Goal: Information Seeking & Learning: Learn about a topic

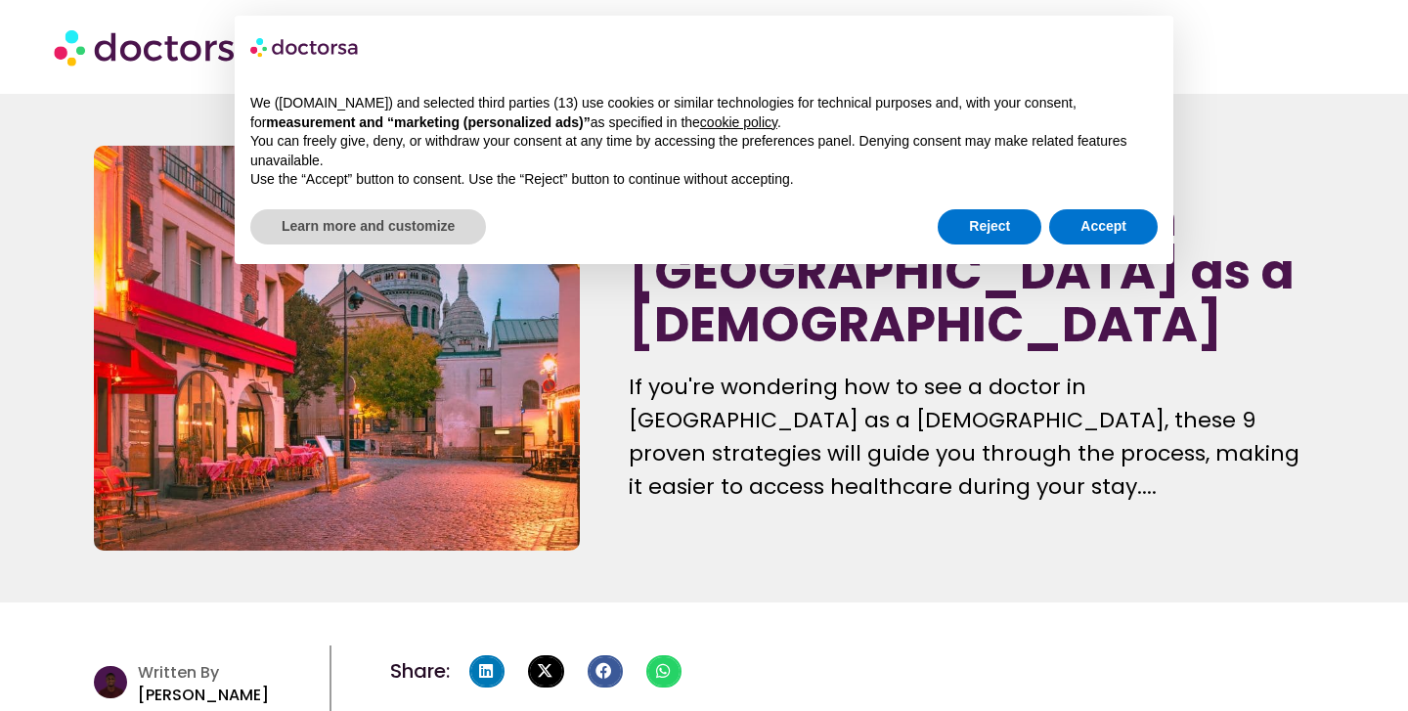
scroll to position [62, 0]
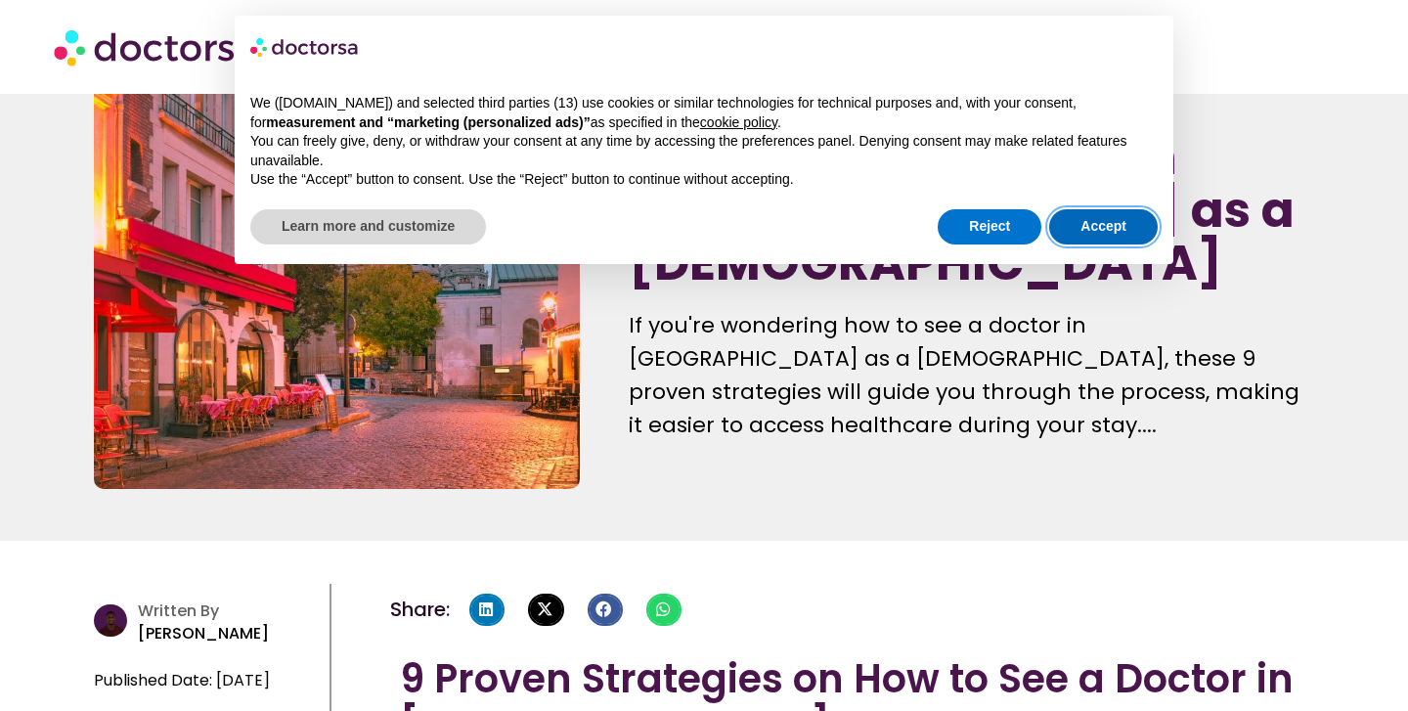
click at [1088, 233] on button "Accept" at bounding box center [1103, 226] width 108 height 35
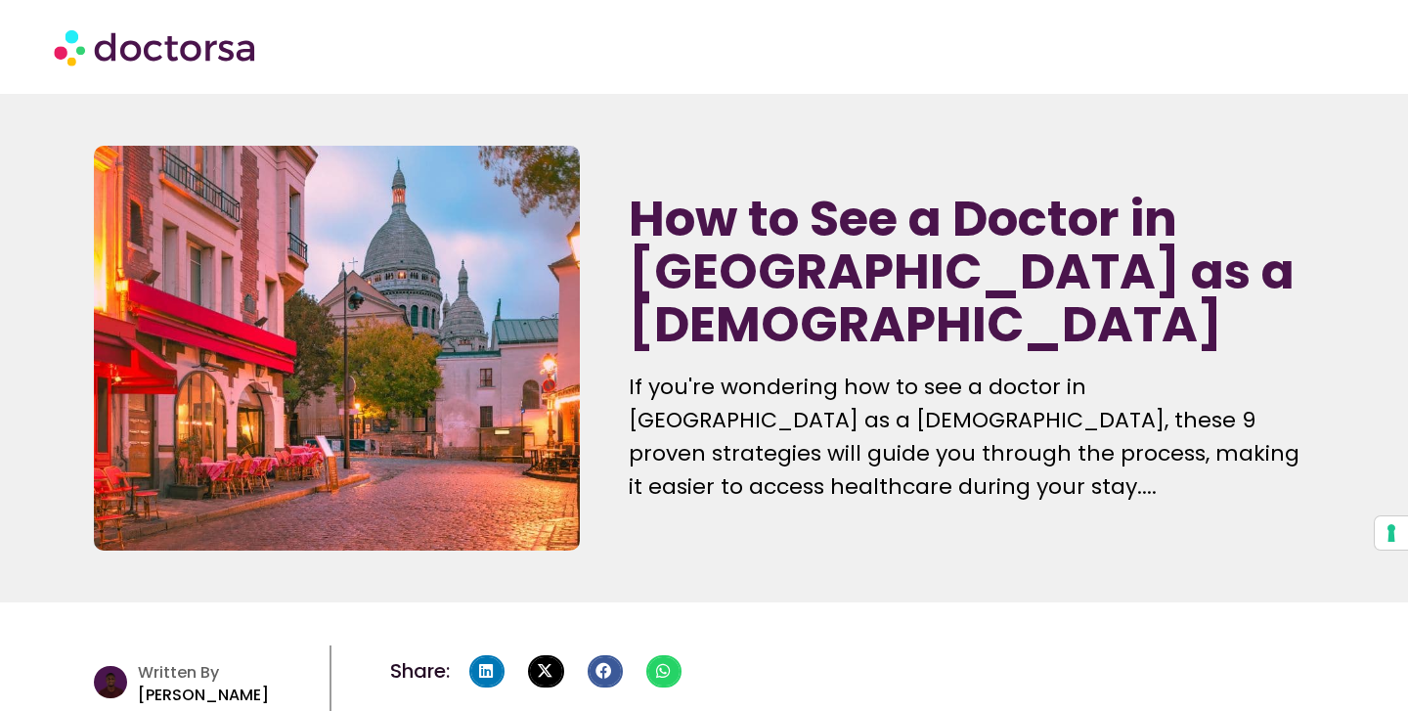
scroll to position [0, 0]
click at [233, 55] on img at bounding box center [156, 47] width 205 height 59
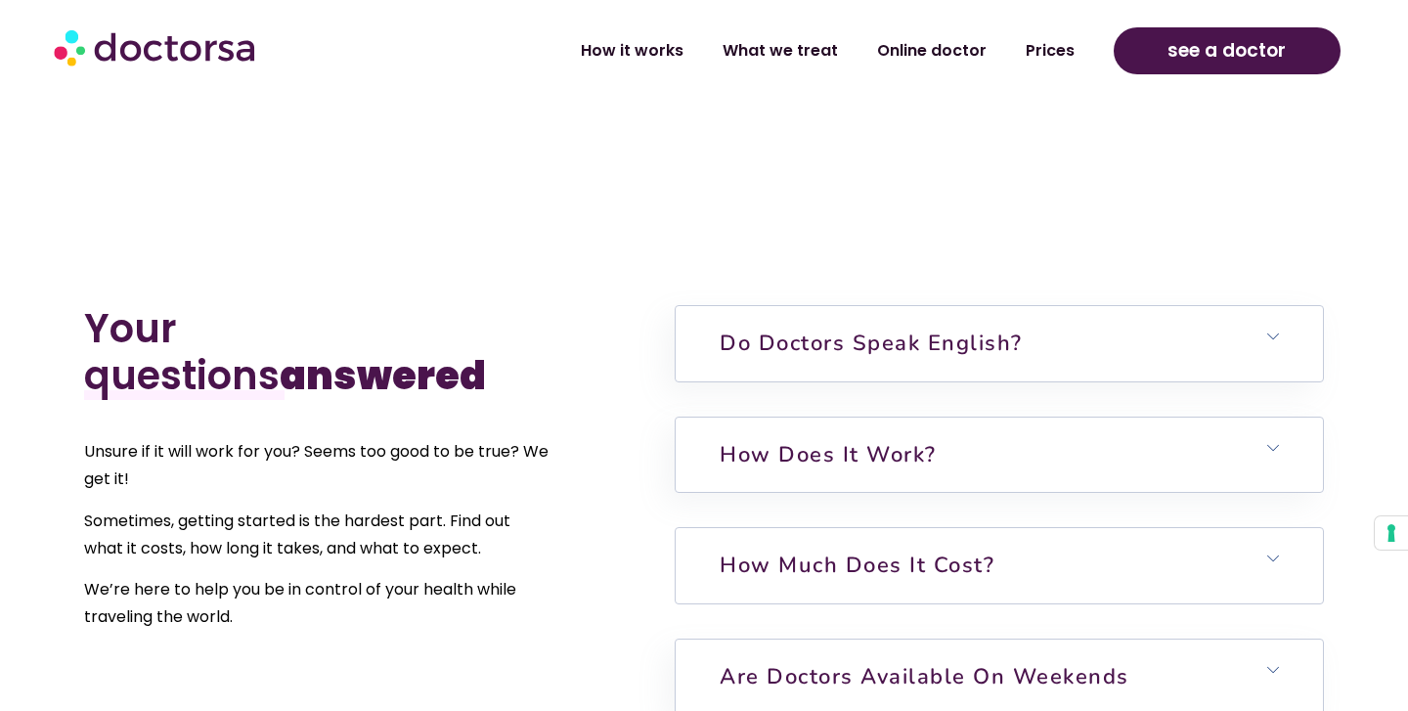
scroll to position [4484, 0]
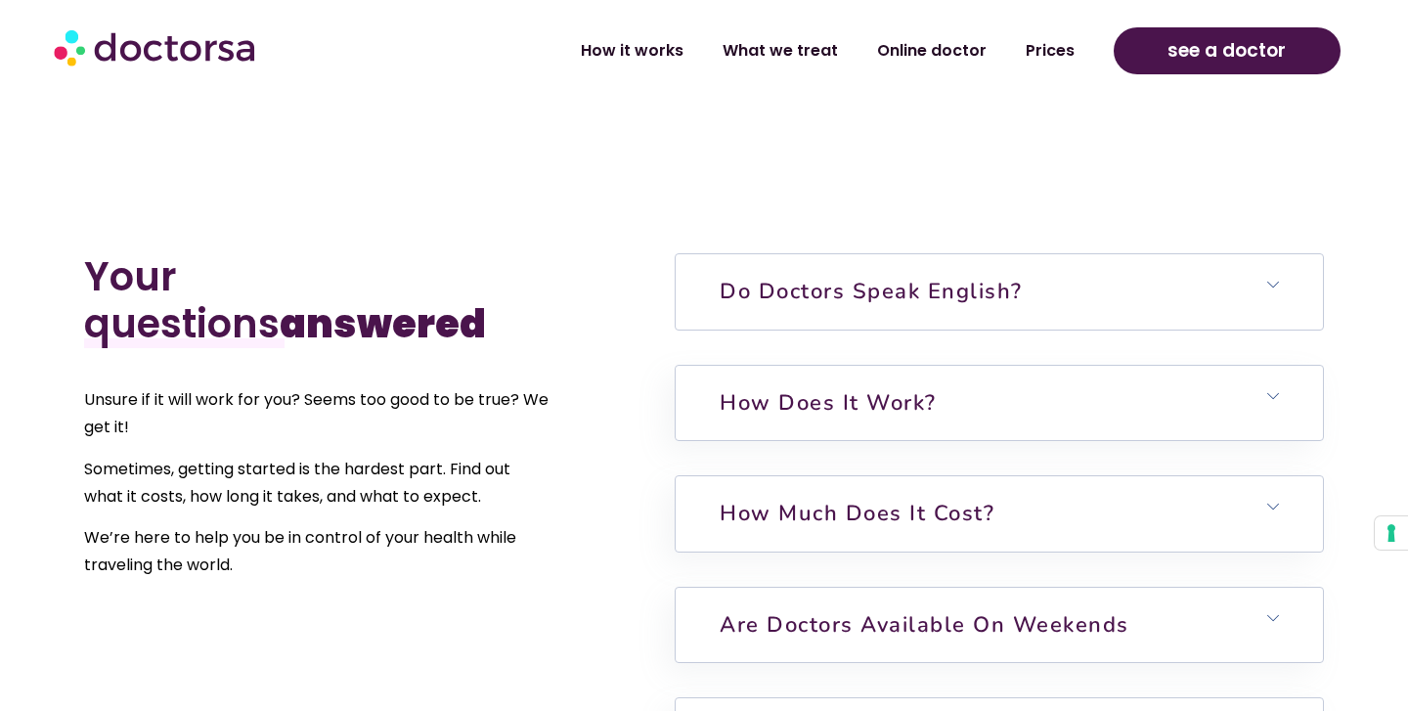
click at [1193, 262] on h6 "Do doctors speak English?" at bounding box center [998, 291] width 646 height 74
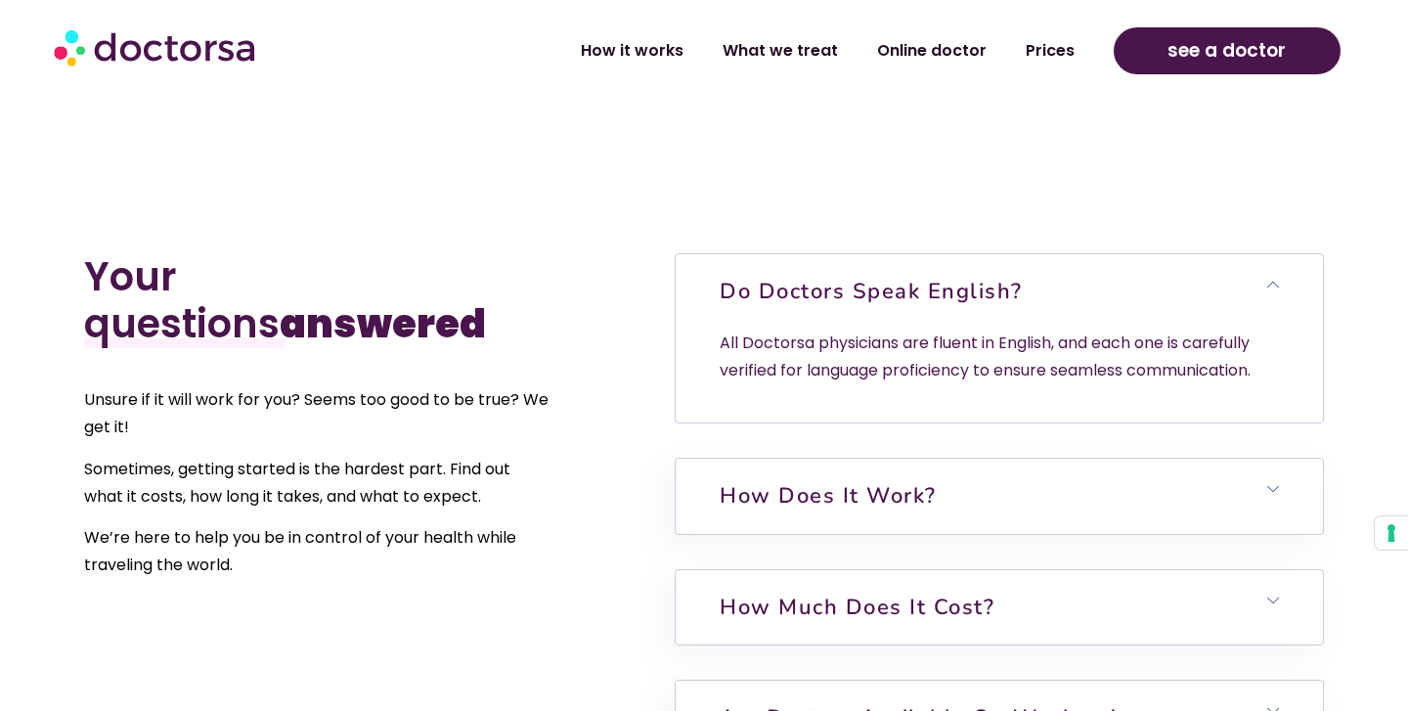
click at [1193, 262] on h6 "Do doctors speak English?" at bounding box center [998, 291] width 646 height 74
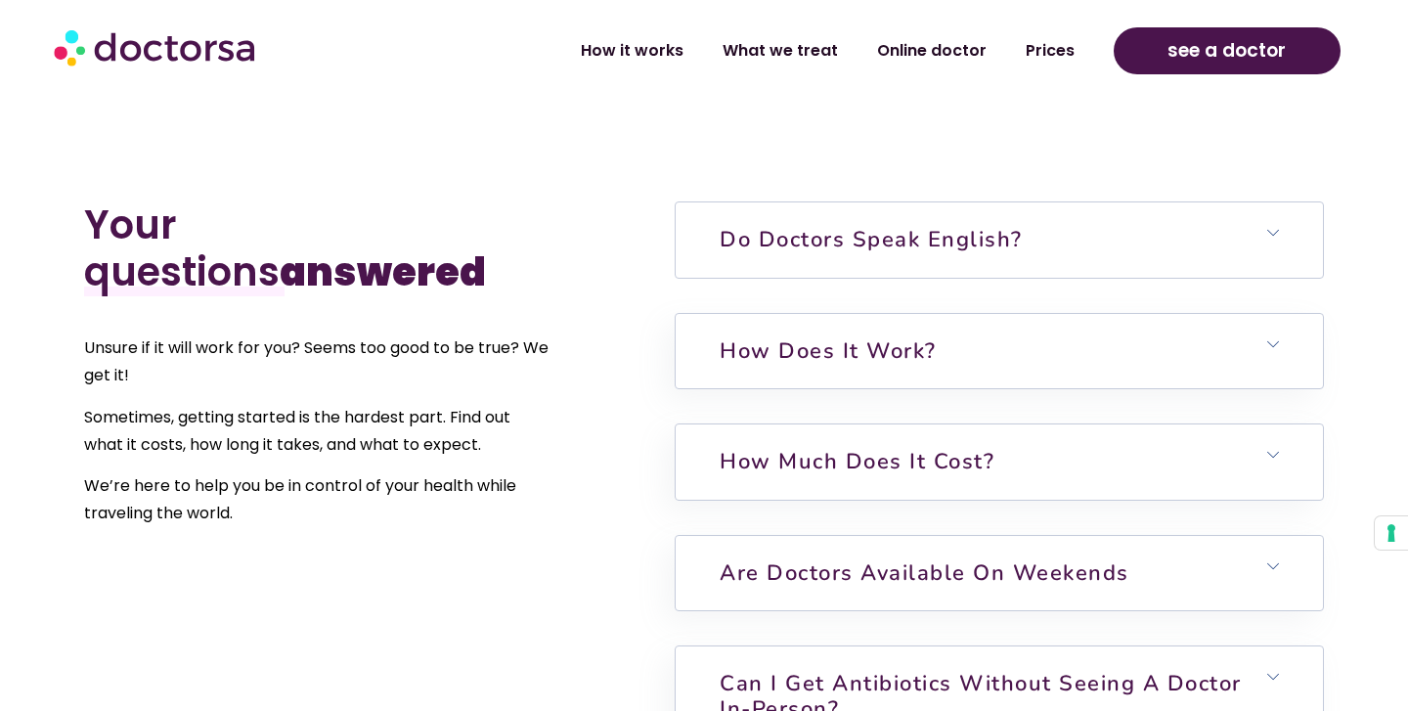
scroll to position [4543, 0]
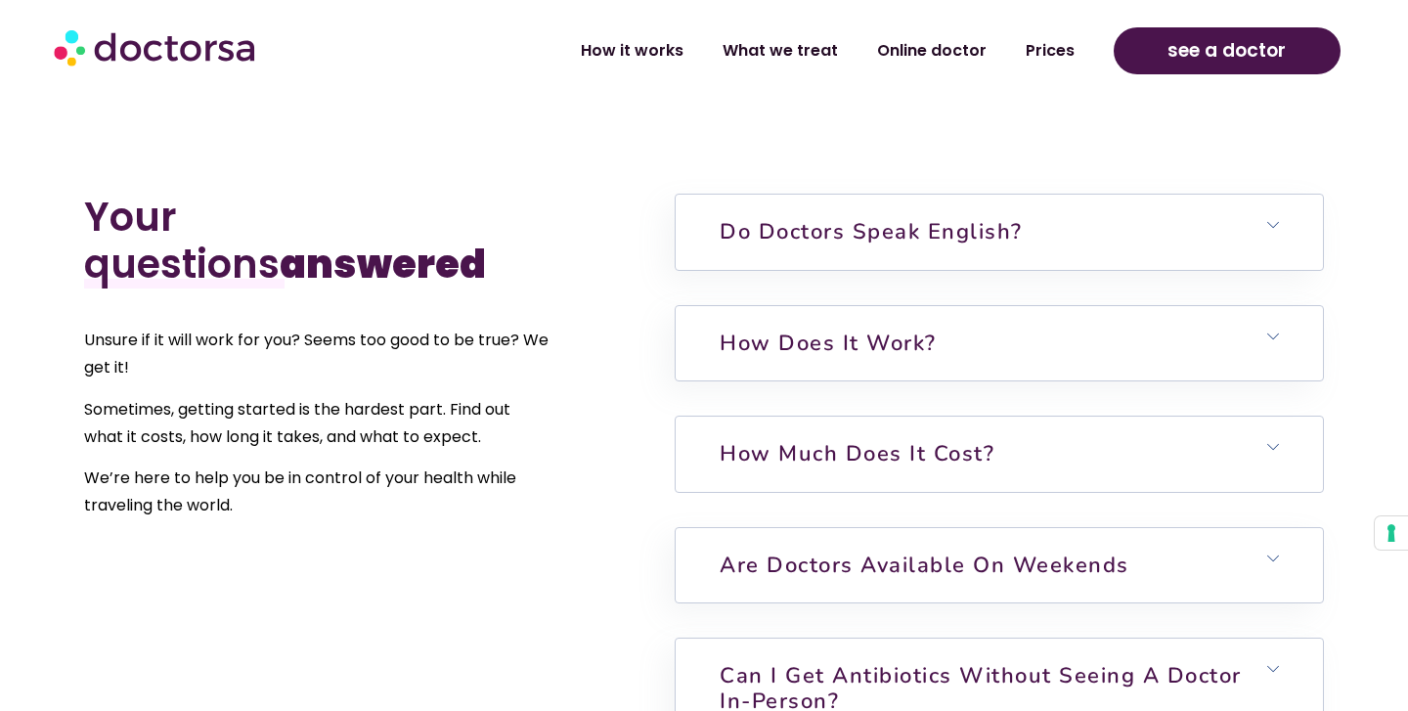
click at [1066, 424] on h6 "How much does it cost?" at bounding box center [998, 453] width 646 height 74
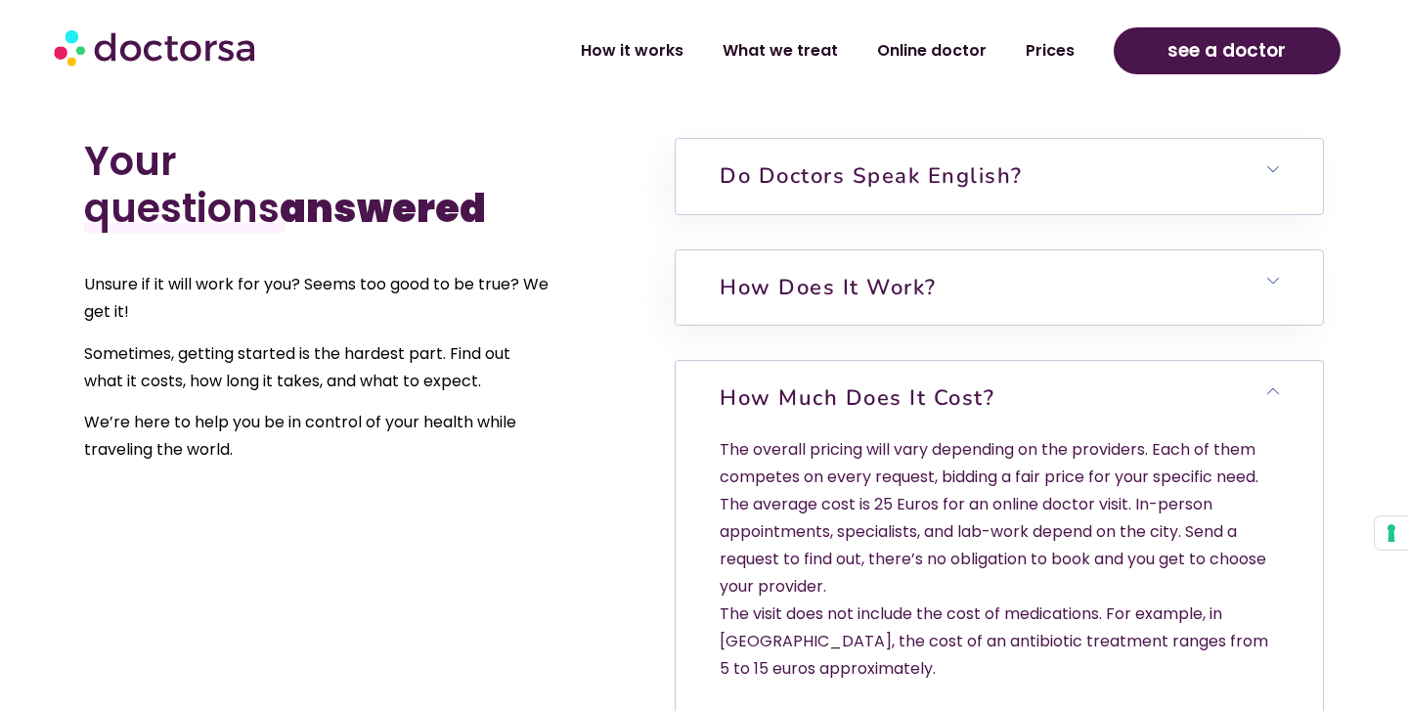
scroll to position [4601, 0]
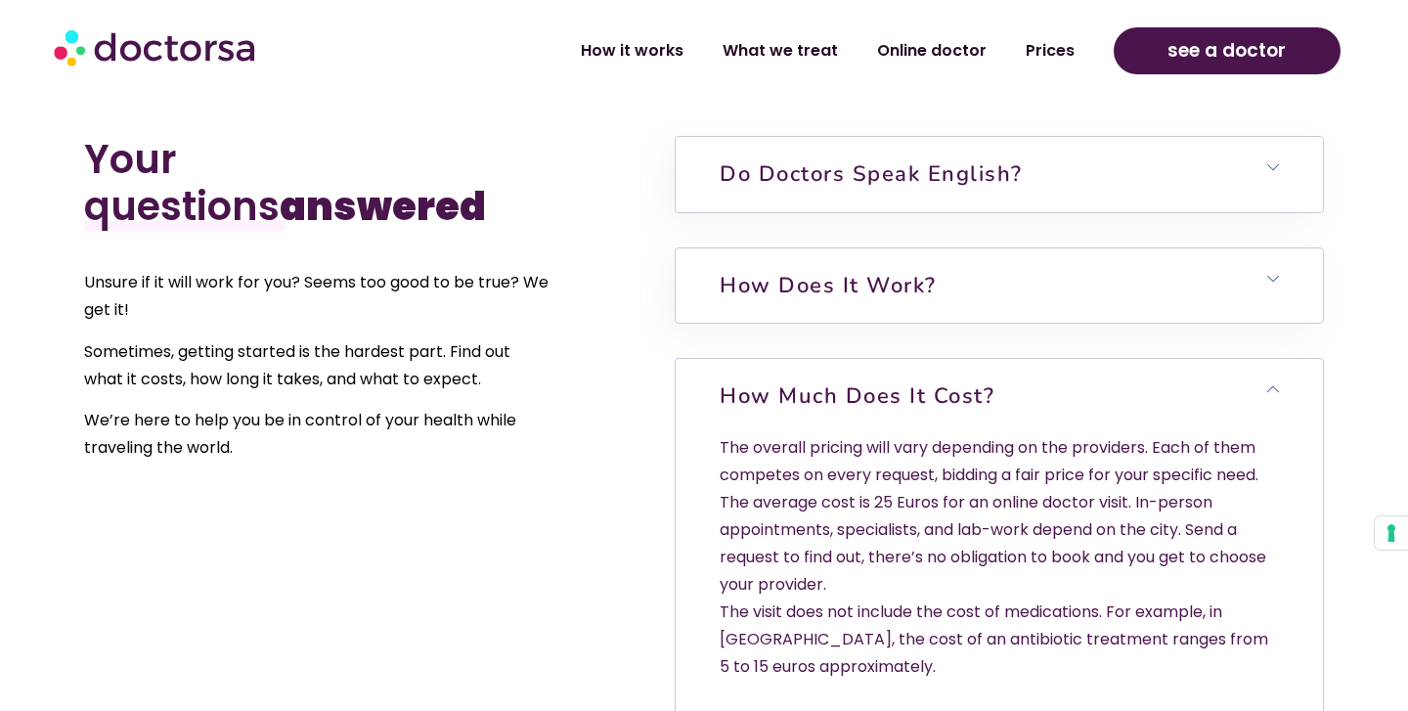
click at [1075, 359] on h6 "How much does it cost?" at bounding box center [998, 396] width 646 height 74
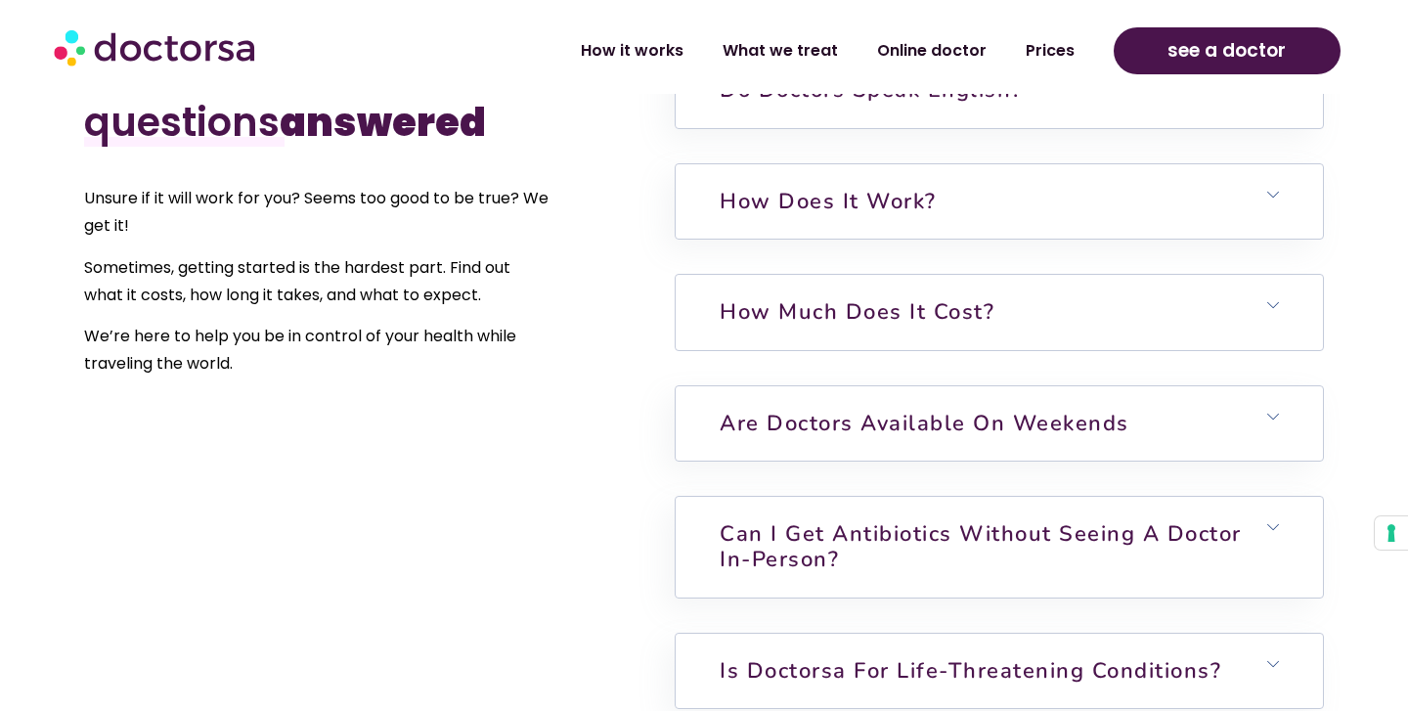
scroll to position [4686, 0]
click at [1070, 408] on link "Are doctors available on weekends" at bounding box center [924, 422] width 410 height 29
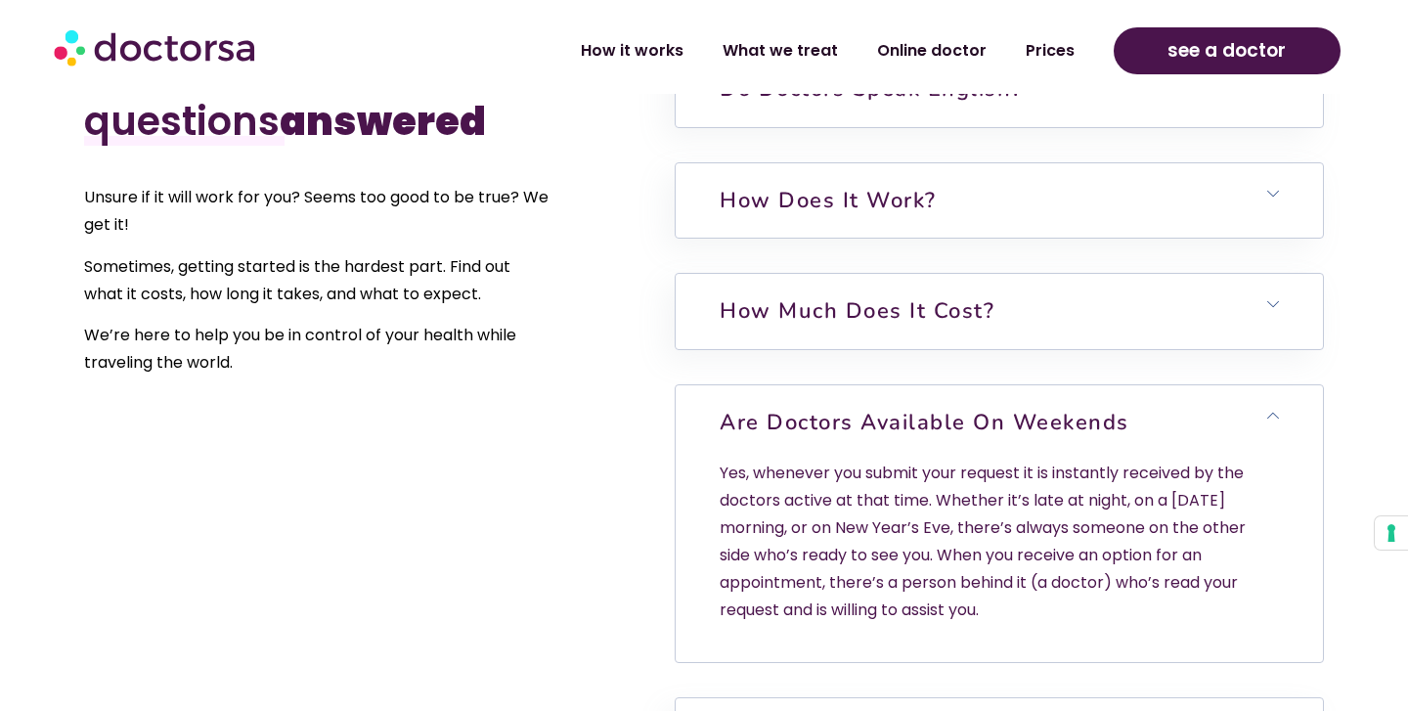
click at [1070, 408] on link "Are doctors available on weekends" at bounding box center [924, 422] width 410 height 29
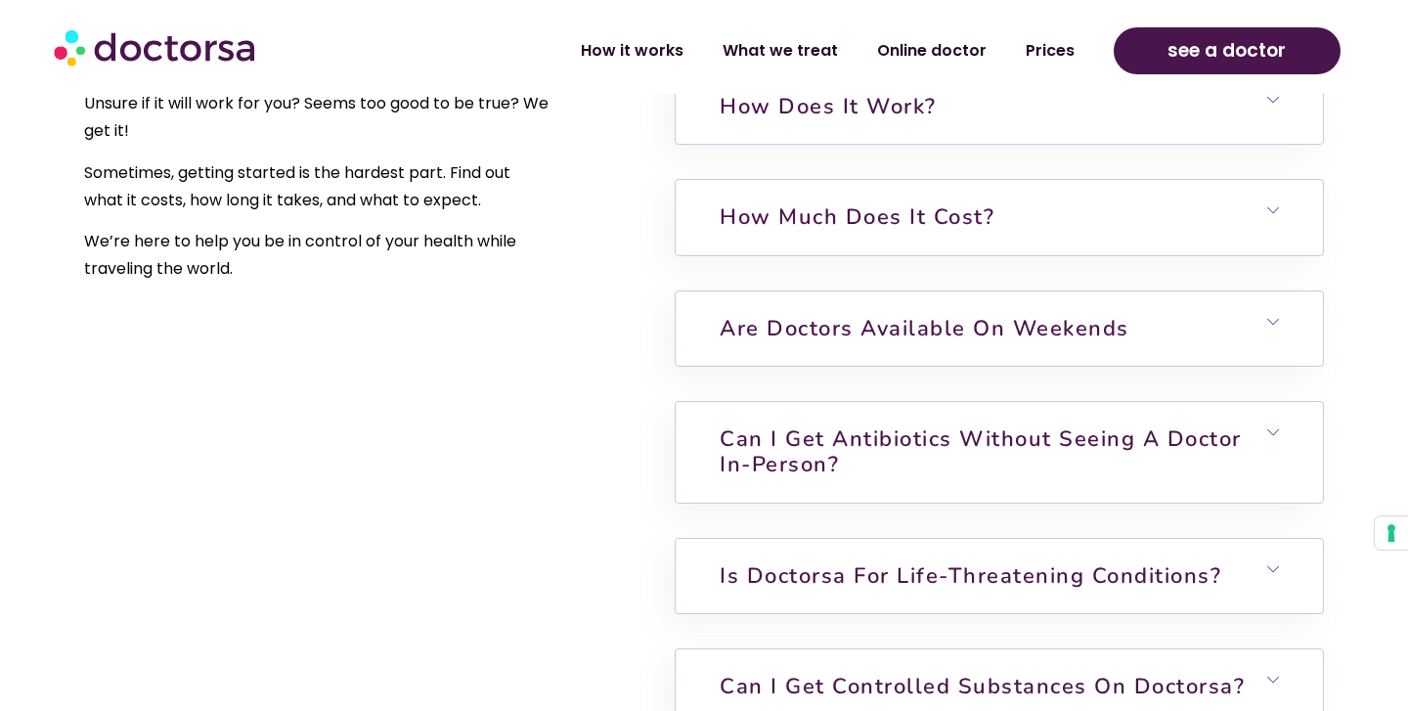
scroll to position [4800, 0]
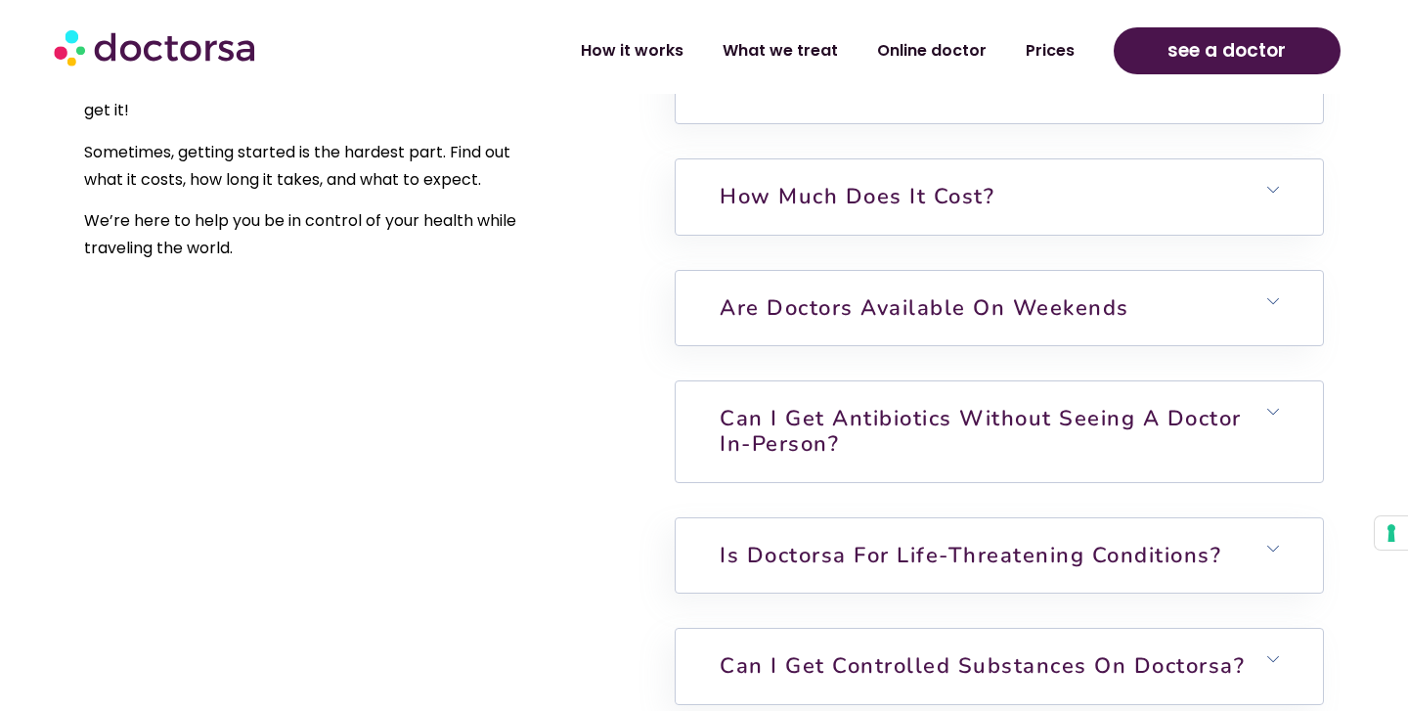
click at [1070, 404] on link "Can I get antibiotics without seeing a doctor in-person?" at bounding box center [980, 431] width 522 height 55
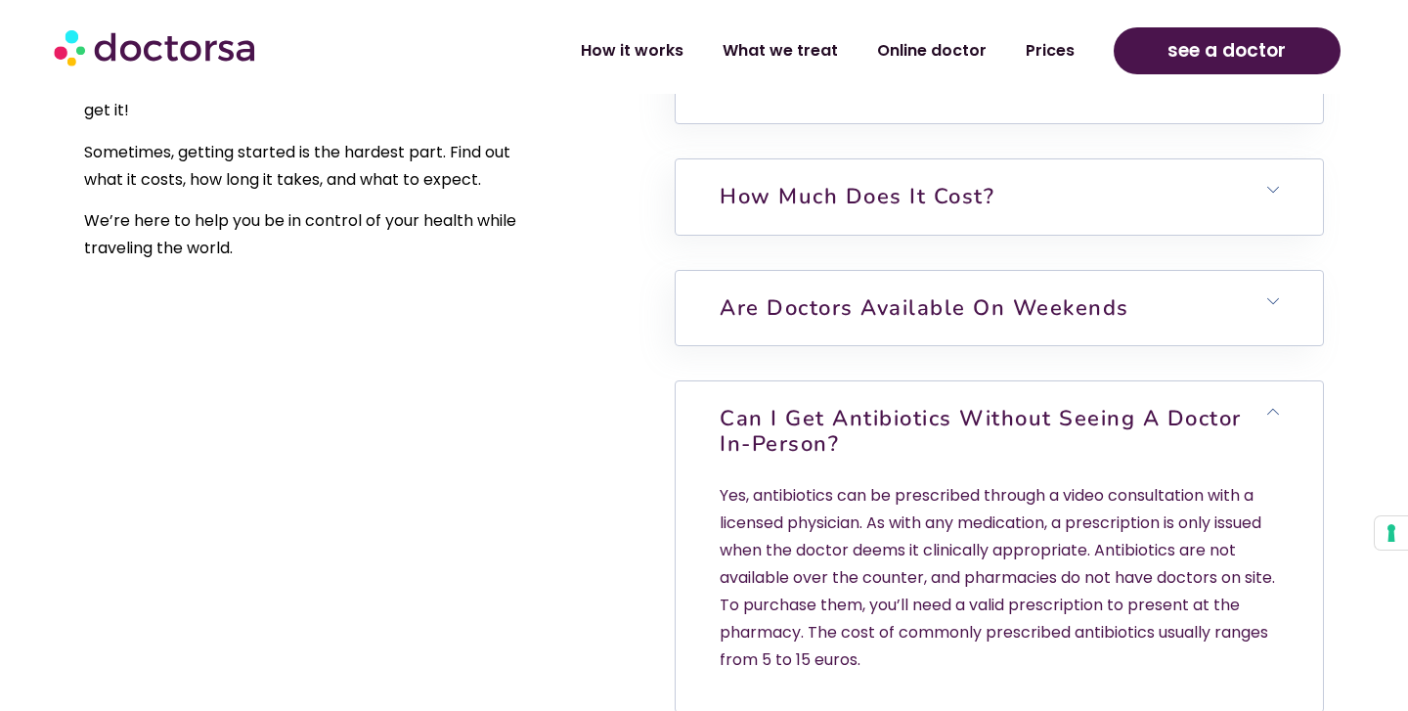
click at [1070, 404] on link "Can I get antibiotics without seeing a doctor in-person?" at bounding box center [980, 431] width 522 height 55
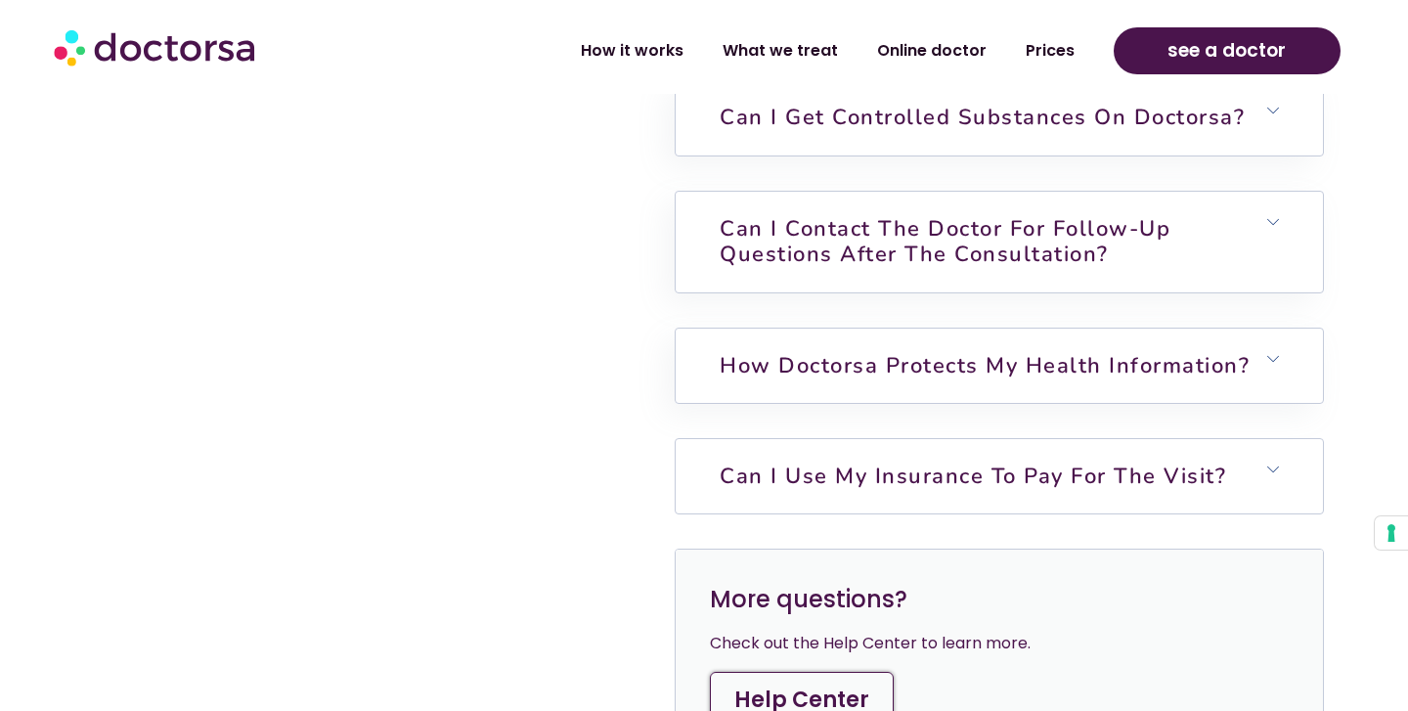
scroll to position [5356, 0]
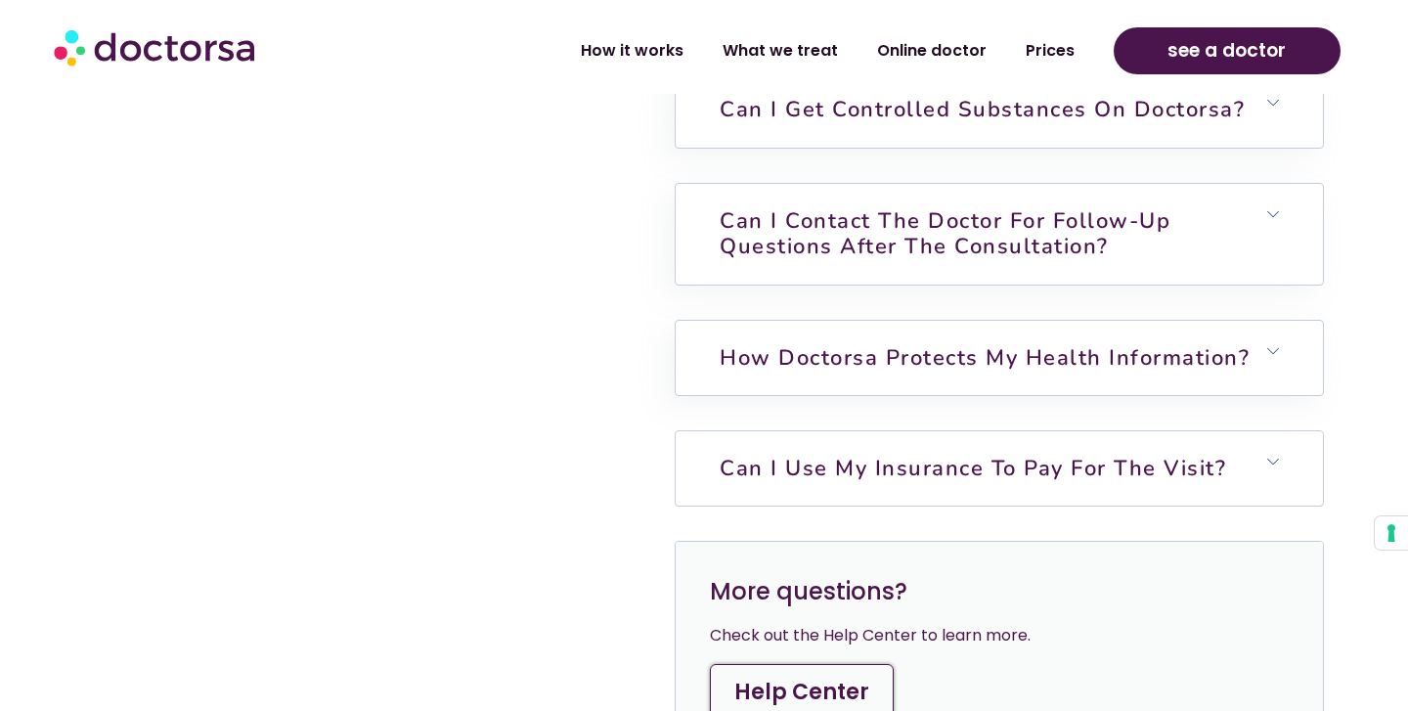
click at [1016, 452] on h6 "Can I use my insurance to pay for the visit?" at bounding box center [998, 468] width 646 height 74
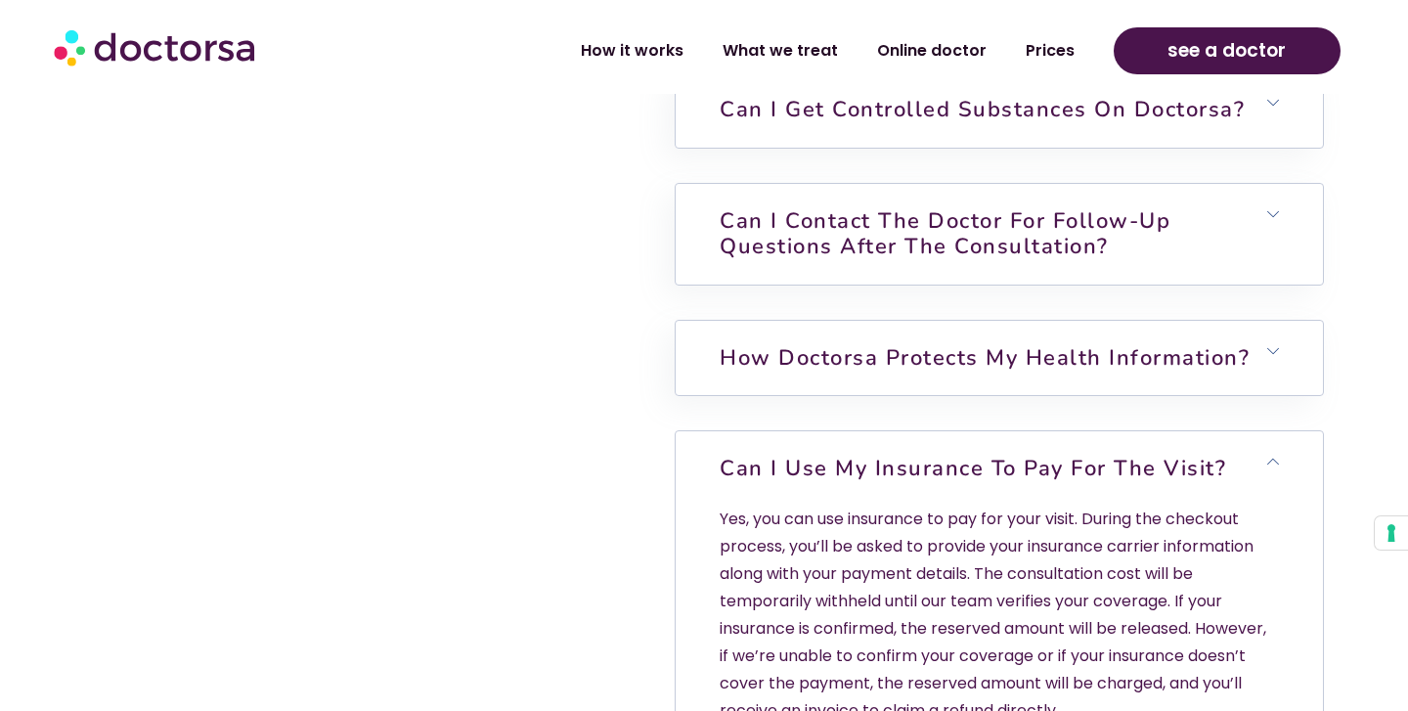
click at [1016, 452] on h6 "Can I use my insurance to pay for the visit?" at bounding box center [998, 468] width 646 height 74
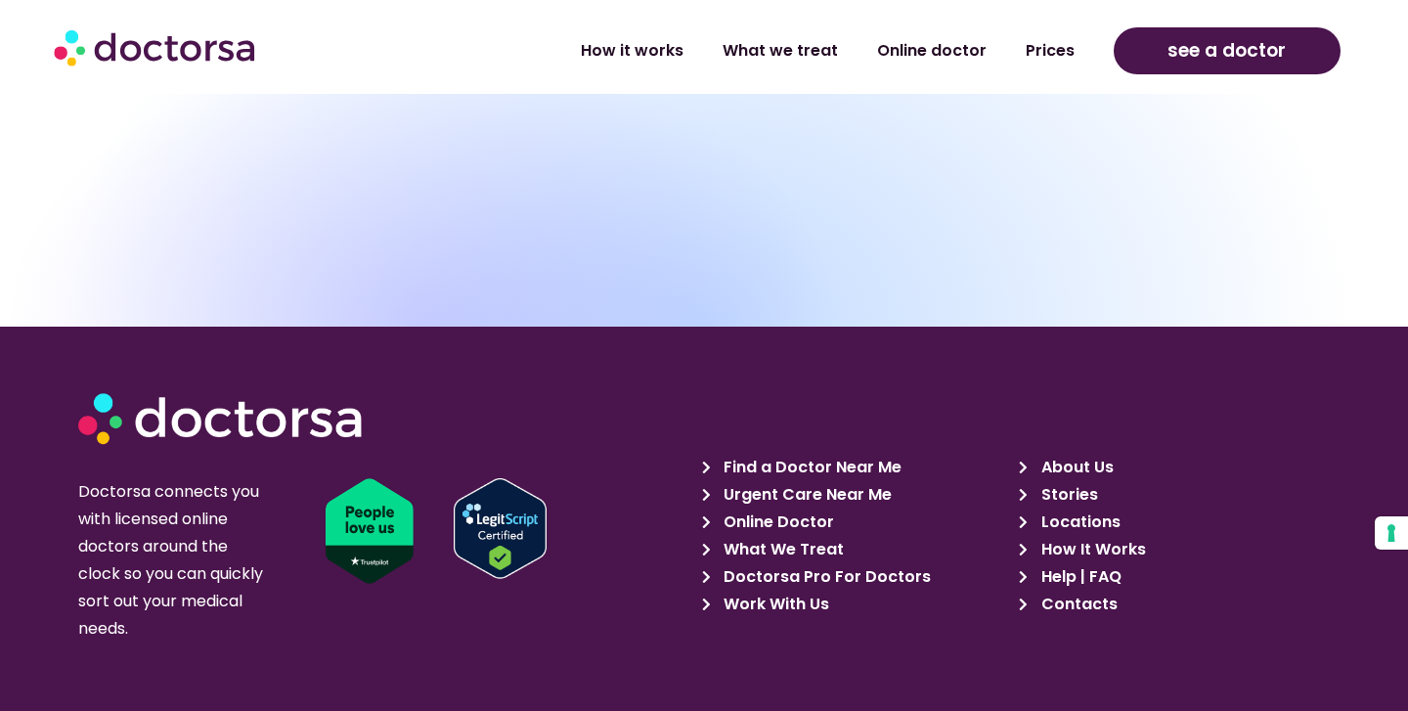
scroll to position [6541, 0]
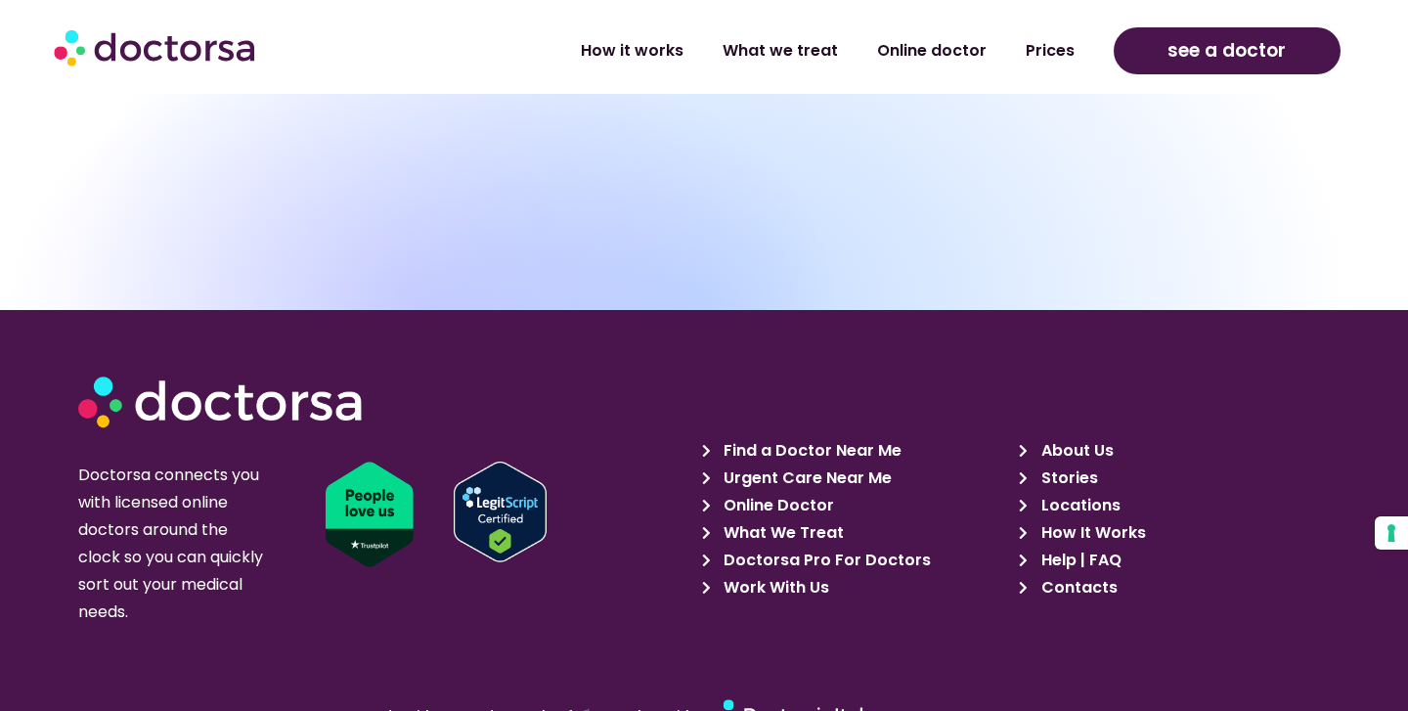
click at [842, 464] on span "Urgent Care Near Me" at bounding box center [804, 477] width 173 height 27
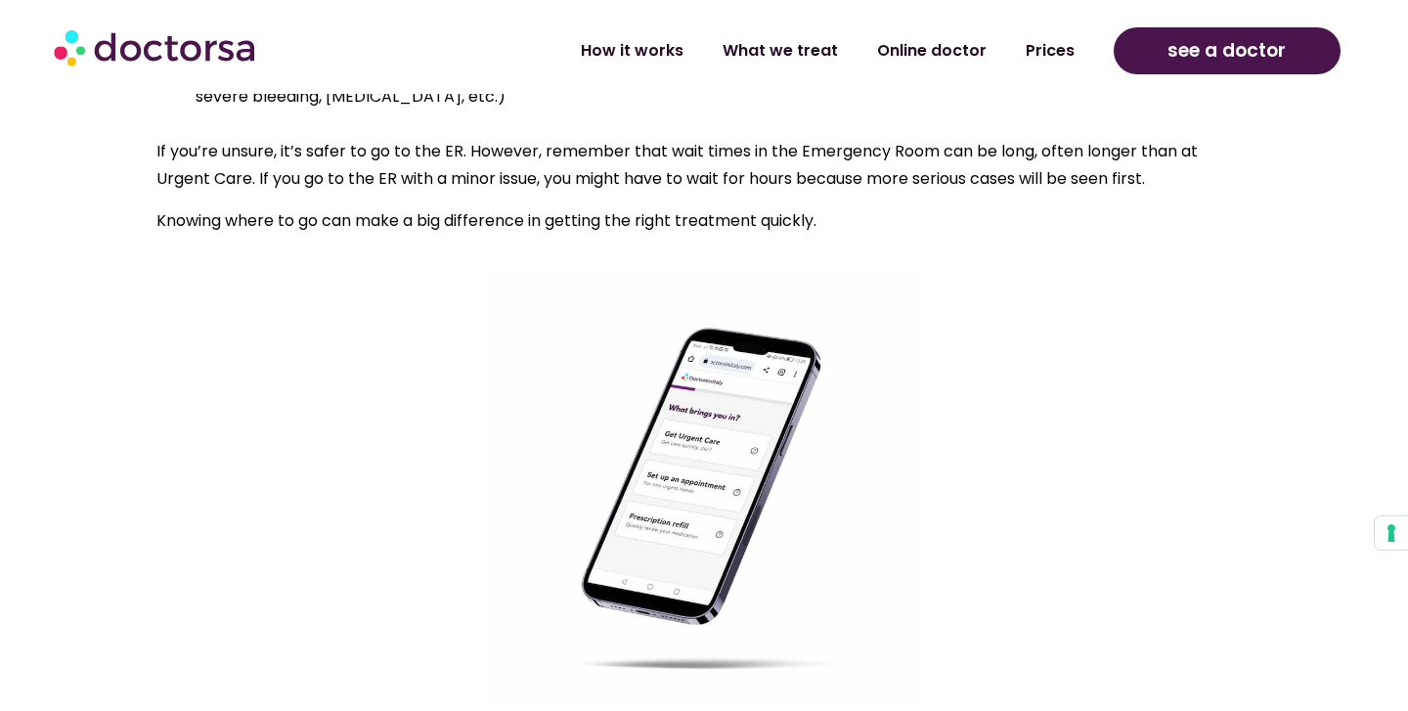
scroll to position [2732, 0]
click at [259, 50] on img at bounding box center [156, 47] width 205 height 59
